Goal: Task Accomplishment & Management: Complete application form

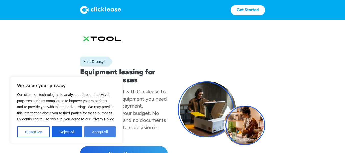
click at [103, 131] on button "Accept All" at bounding box center [99, 132] width 31 height 11
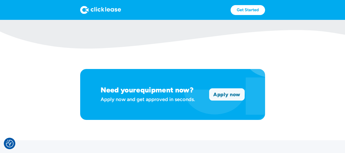
scroll to position [332, 0]
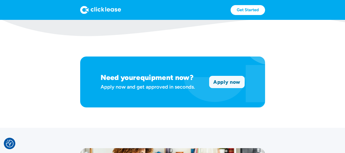
click at [231, 79] on link "Apply now" at bounding box center [226, 82] width 35 height 12
